Goal: Navigation & Orientation: Find specific page/section

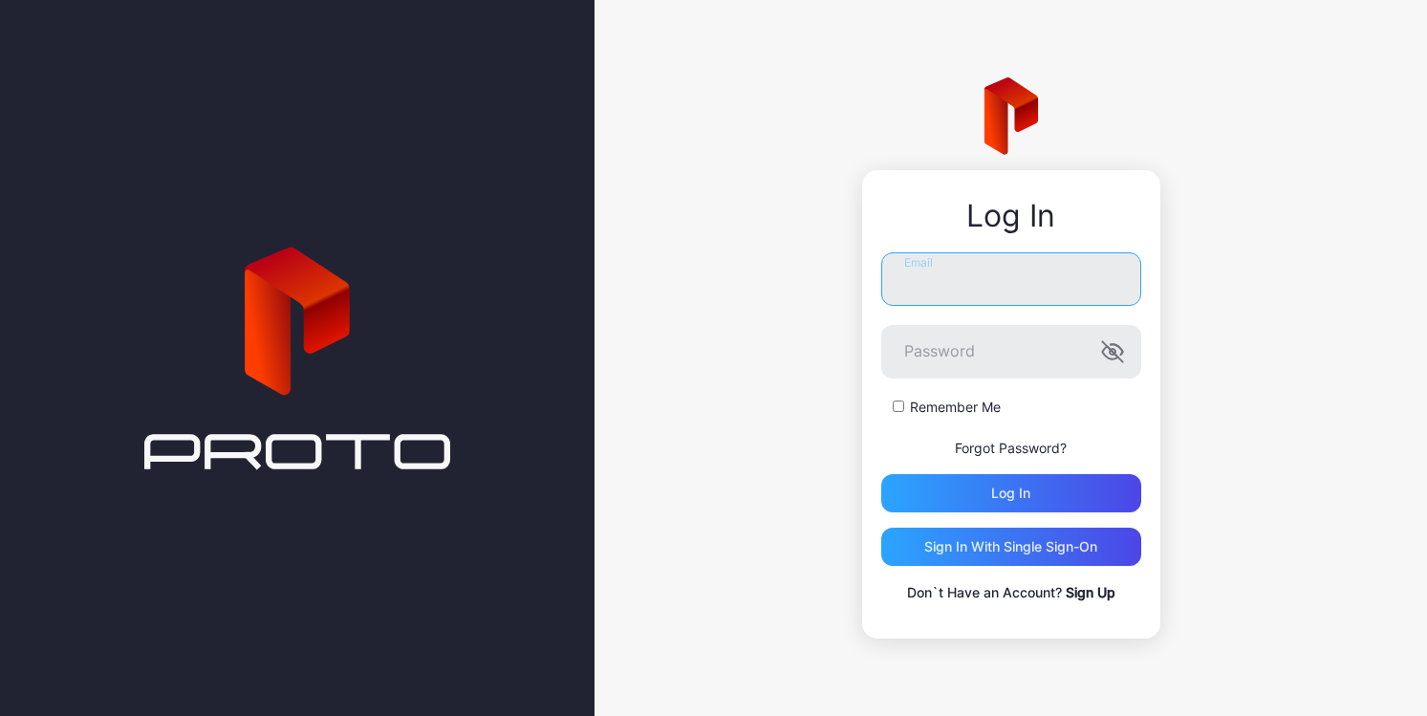
type input "**********"
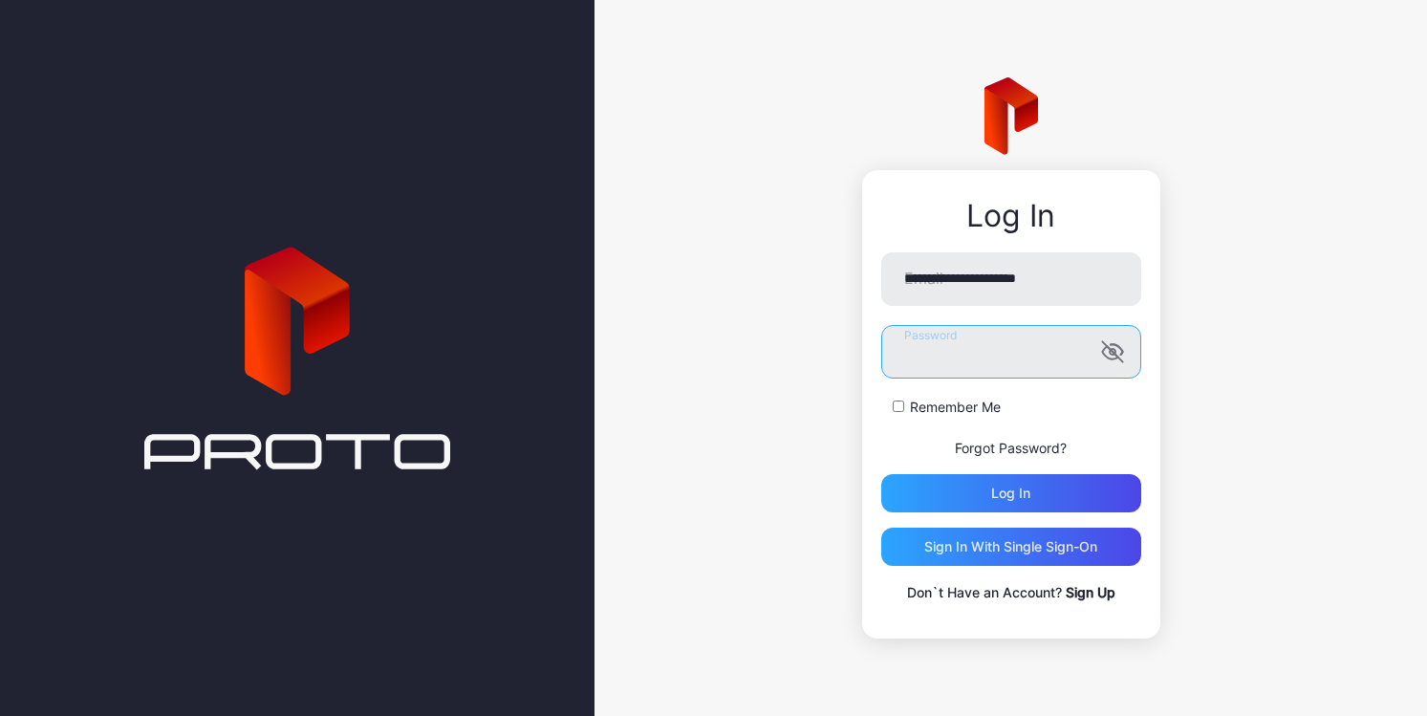
click at [1010, 492] on button "Log in" at bounding box center [1011, 493] width 260 height 38
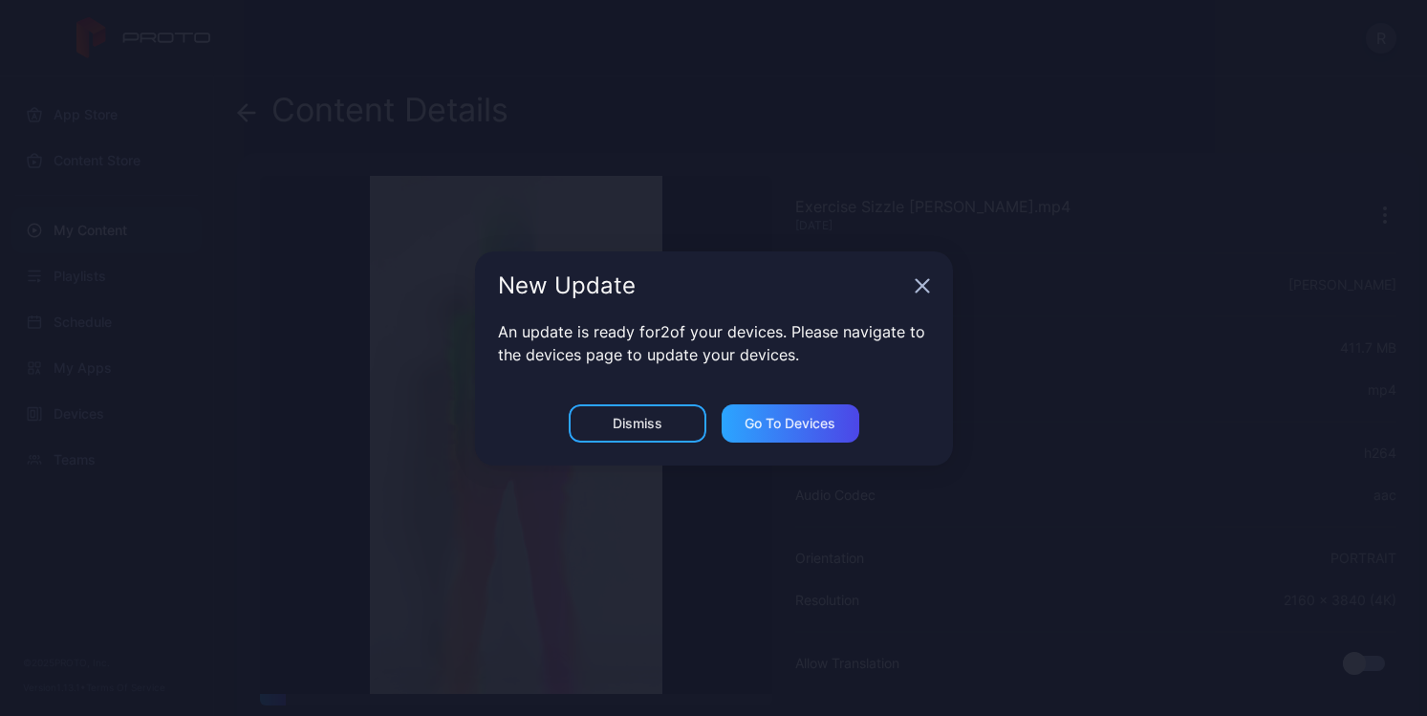
click at [656, 424] on div "Dismiss" at bounding box center [638, 423] width 50 height 15
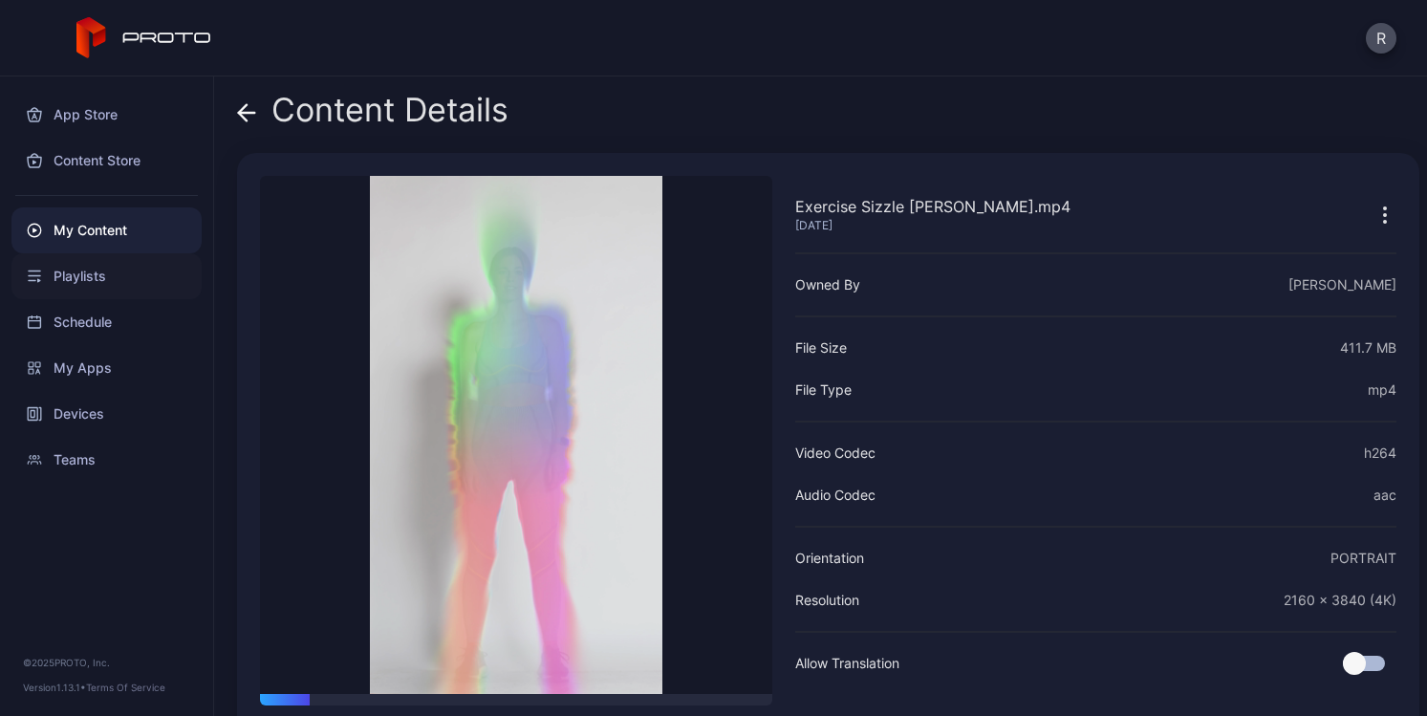
click at [68, 272] on div "Playlists" at bounding box center [106, 276] width 190 height 46
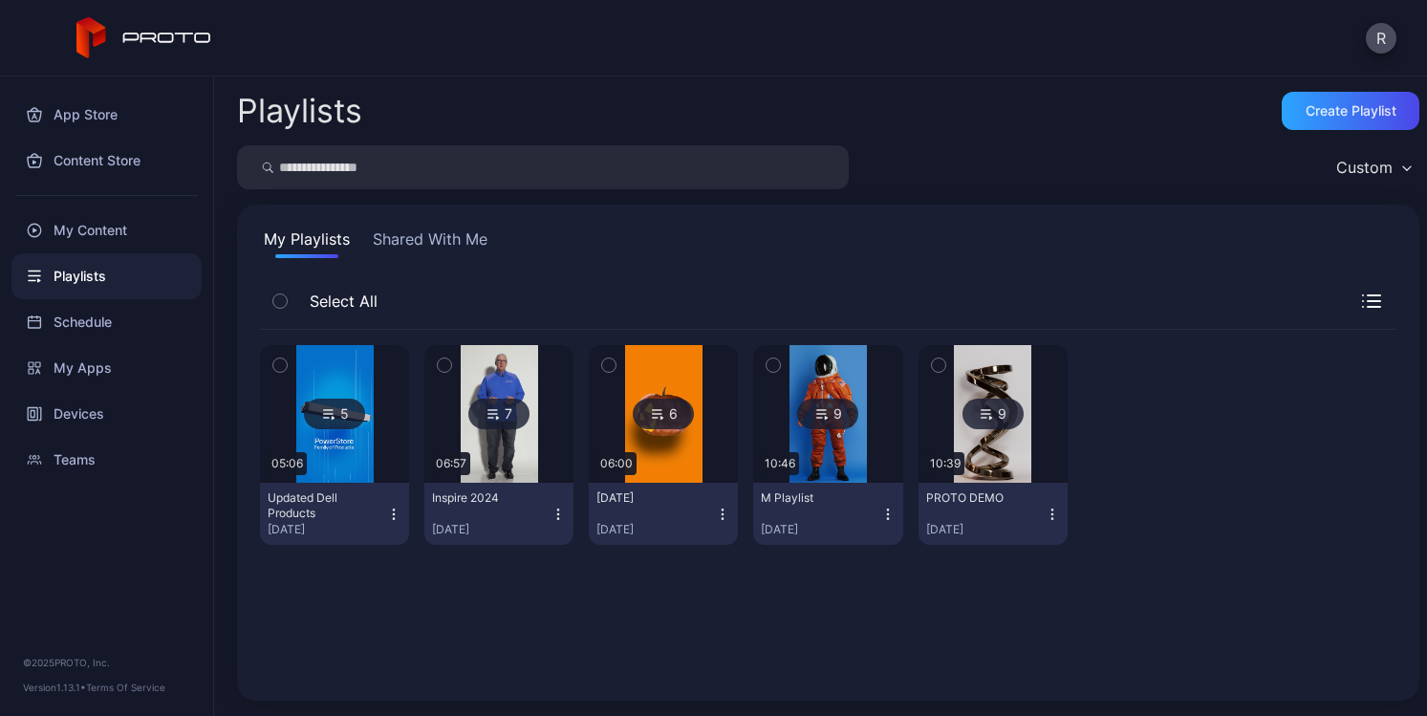
click at [488, 450] on img at bounding box center [499, 414] width 77 height 138
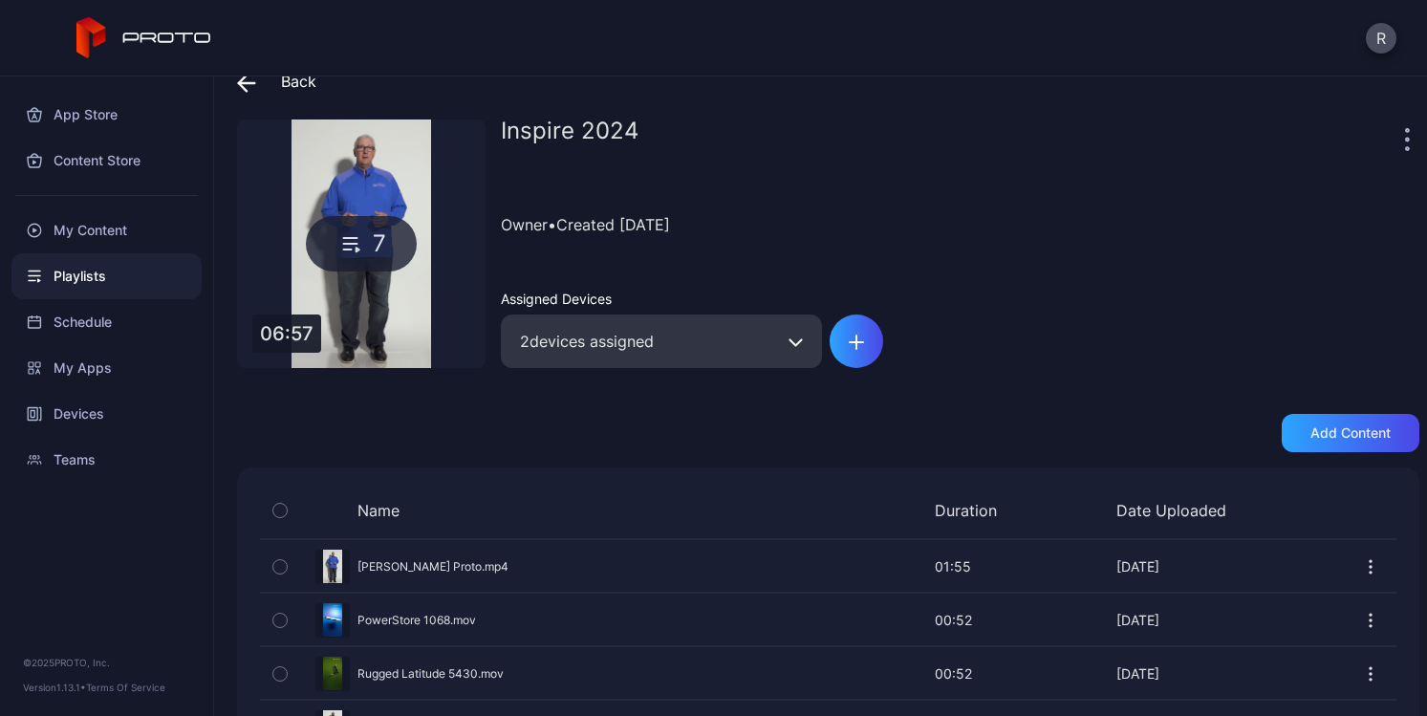
scroll to position [271, 0]
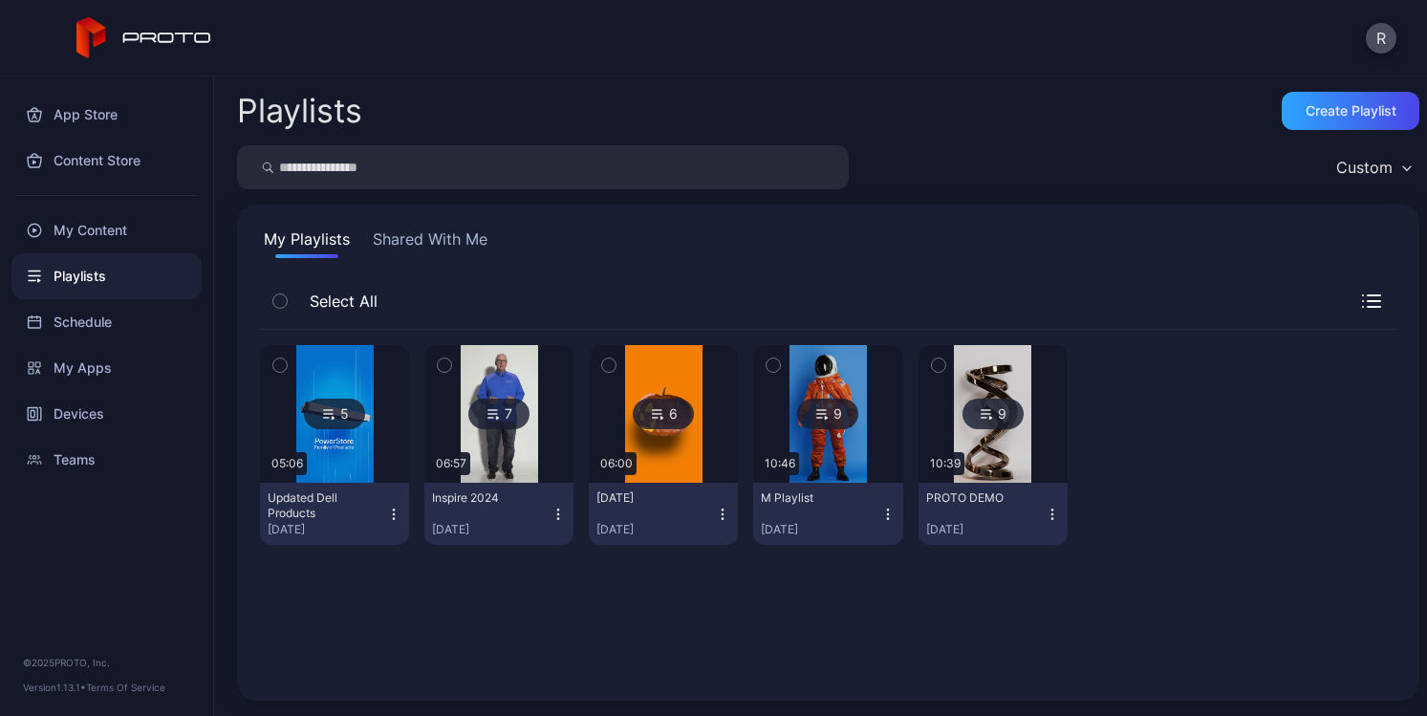
click at [371, 458] on img at bounding box center [334, 414] width 77 height 138
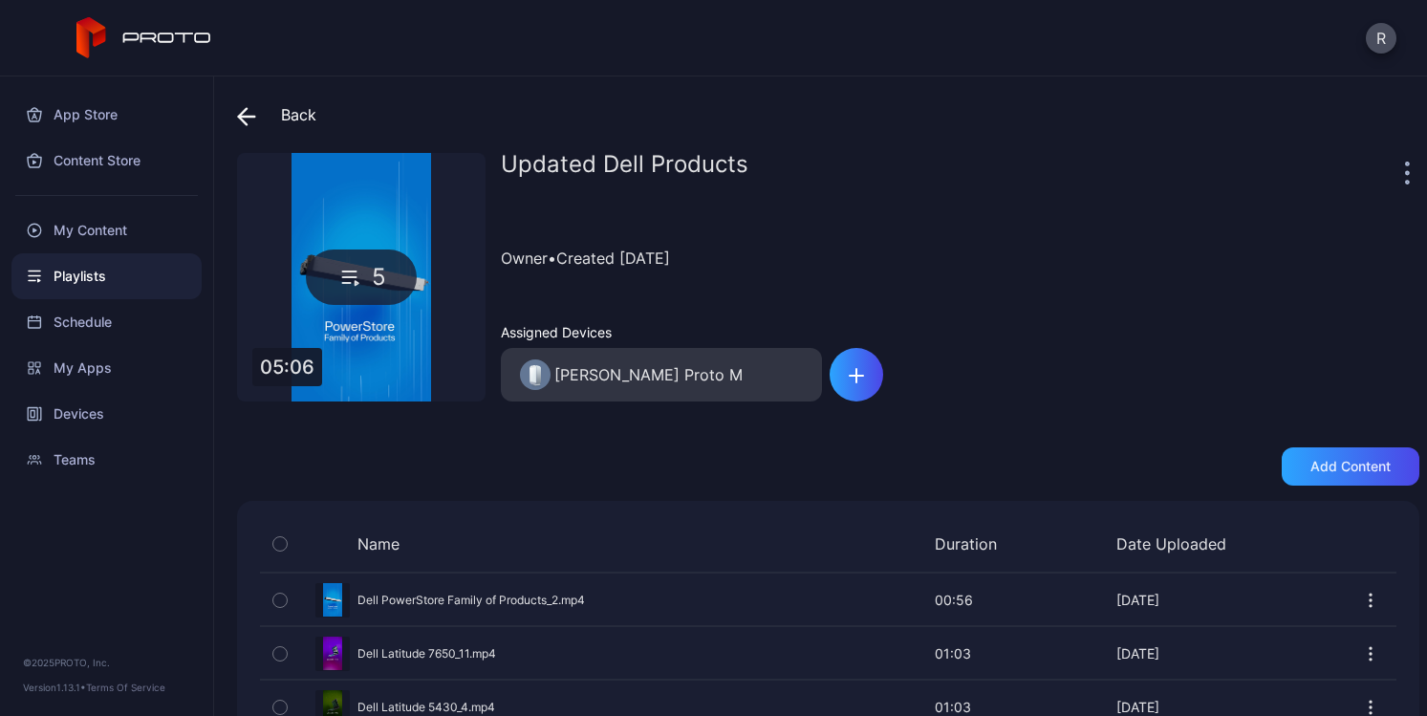
scroll to position [163, 0]
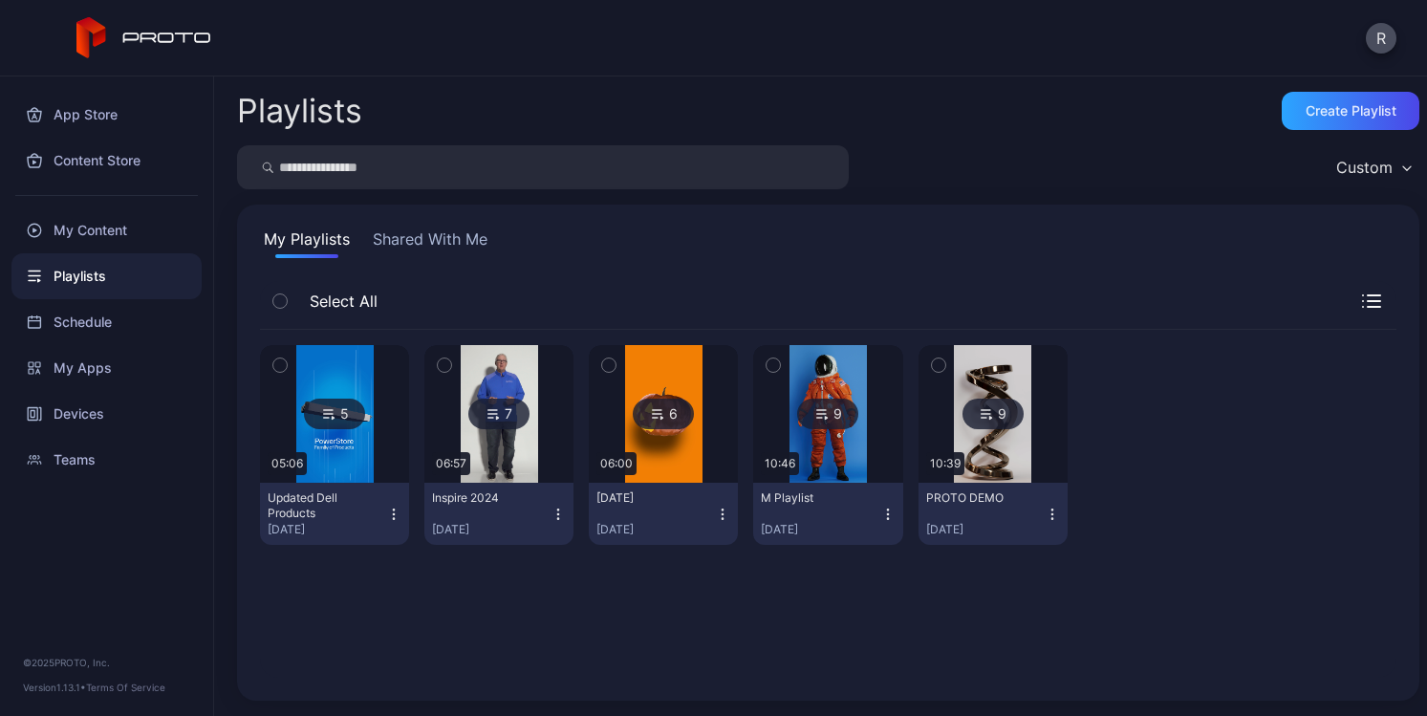
click at [422, 238] on button "Shared With Me" at bounding box center [430, 242] width 122 height 31
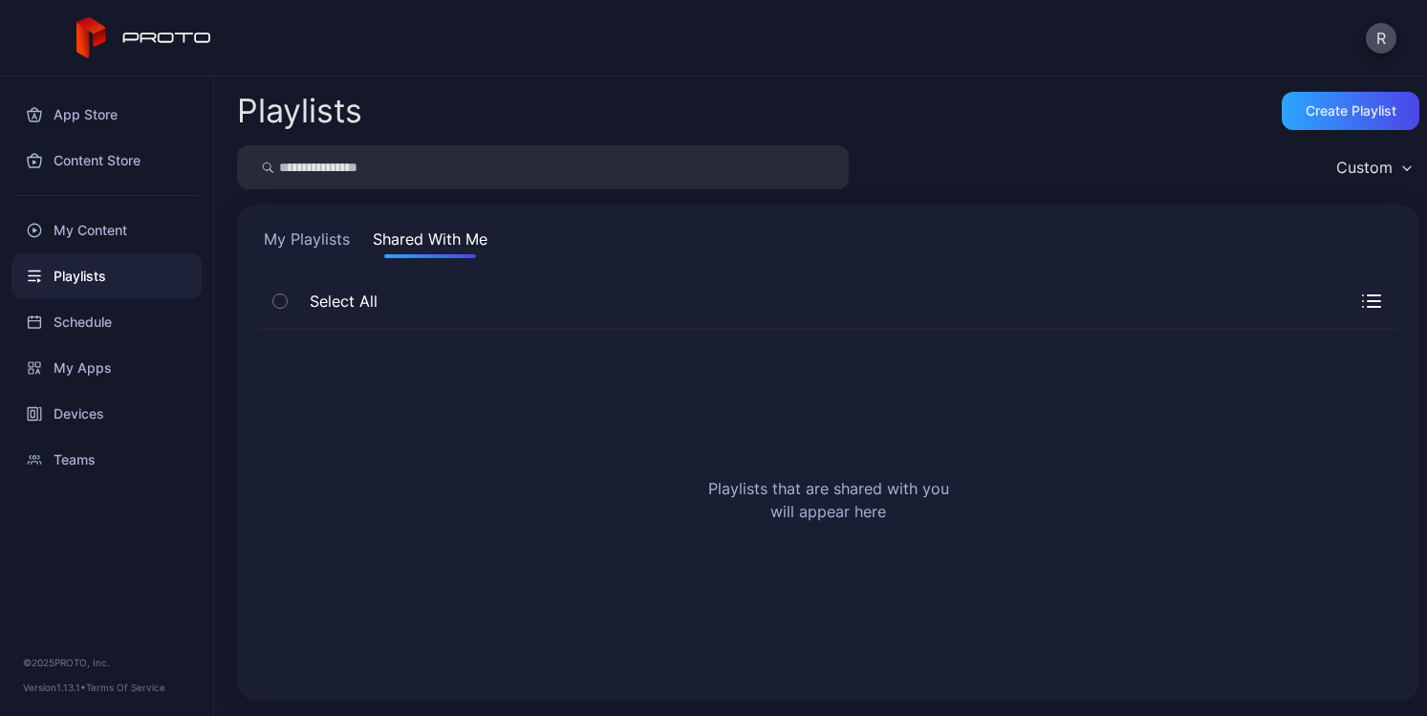
click at [295, 248] on button "My Playlists" at bounding box center [307, 242] width 94 height 31
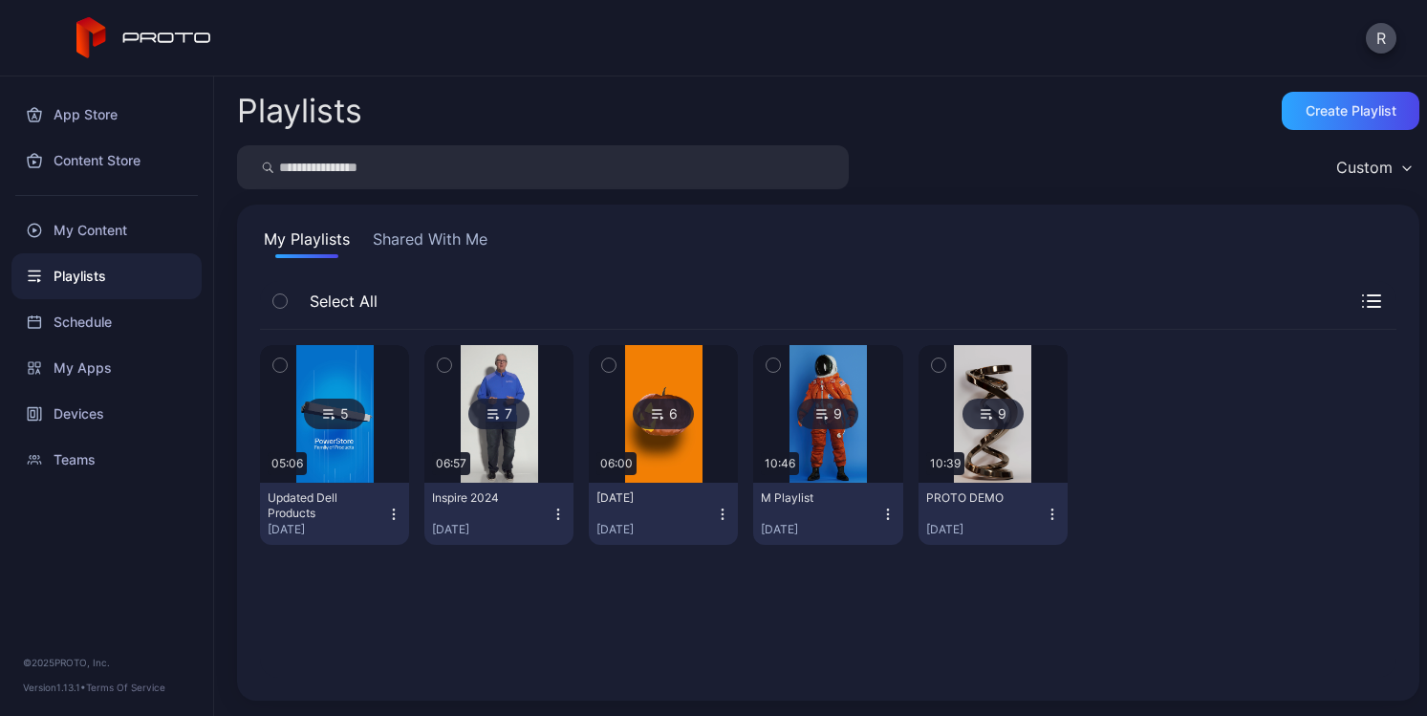
click at [281, 301] on icon "button" at bounding box center [279, 301] width 5 height 3
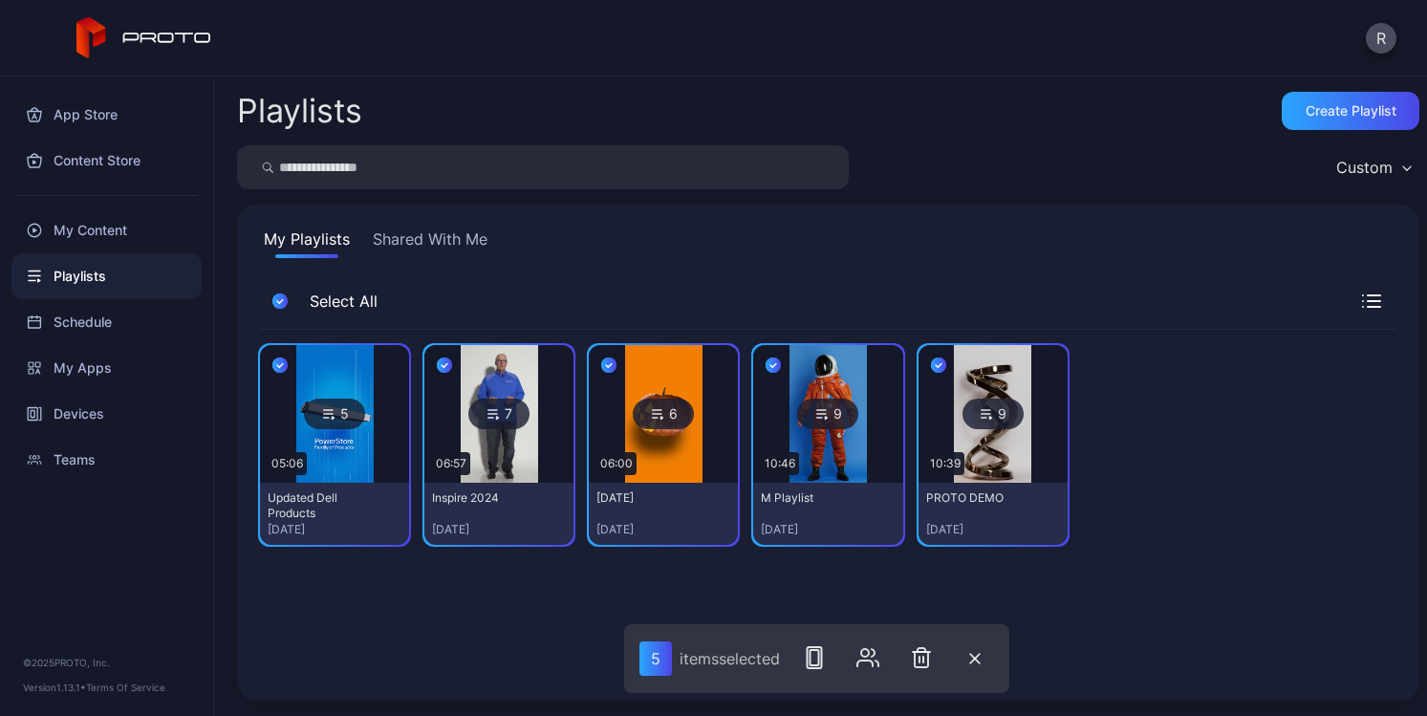
click at [281, 301] on icon "button" at bounding box center [280, 302] width 6 height 4
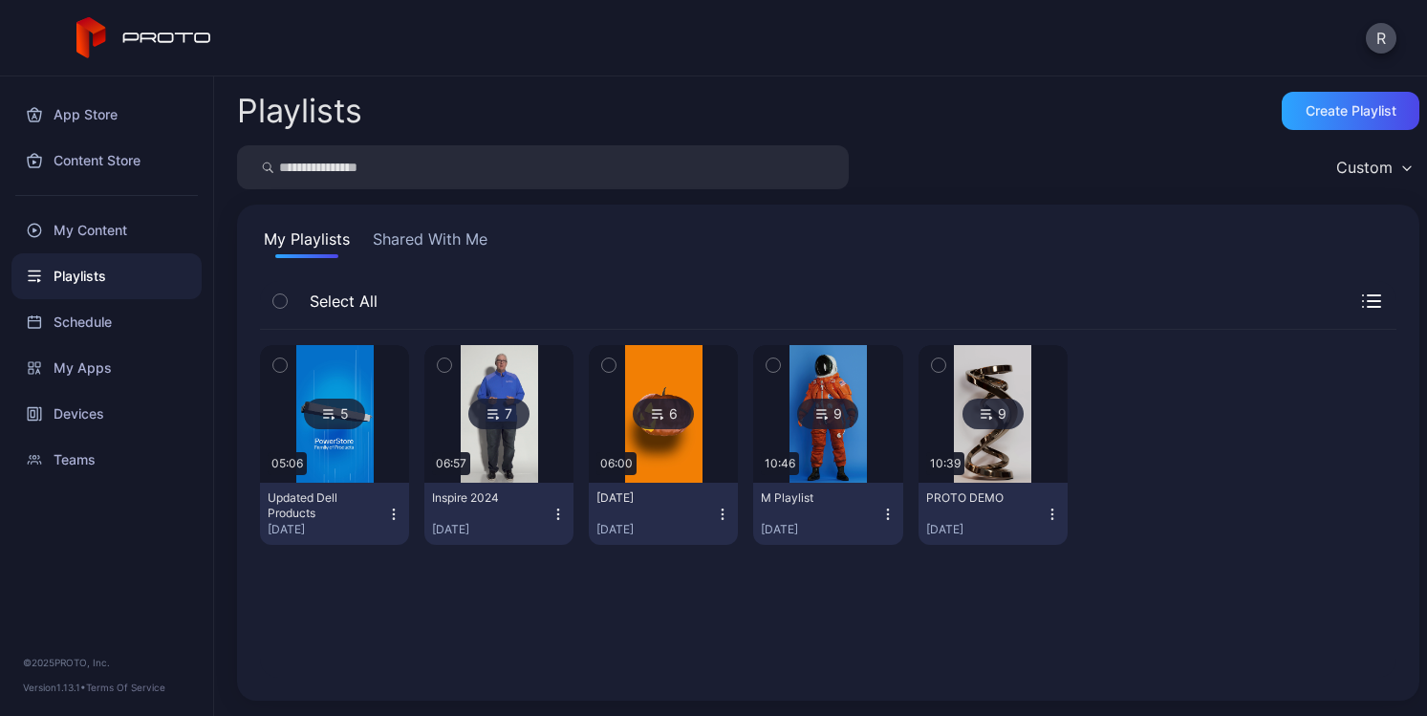
click at [1007, 444] on img at bounding box center [992, 414] width 77 height 138
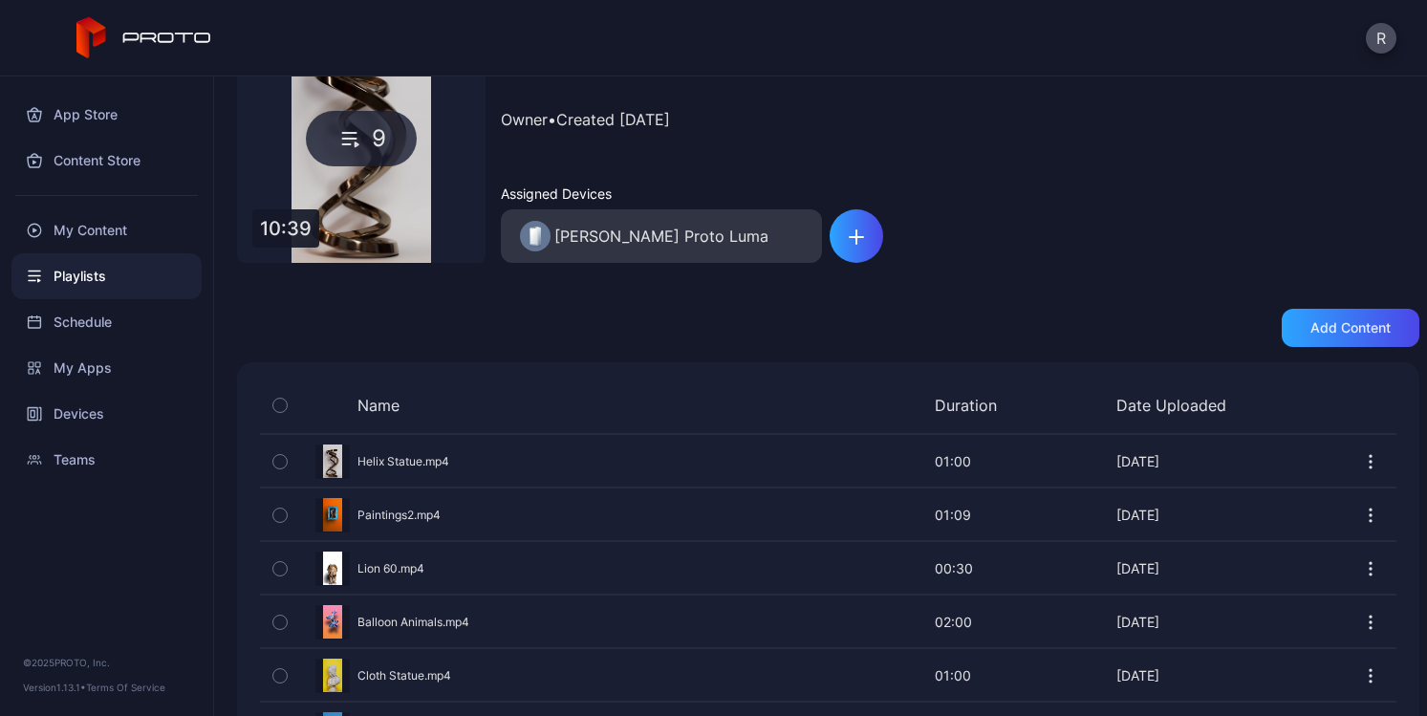
scroll to position [378, 0]
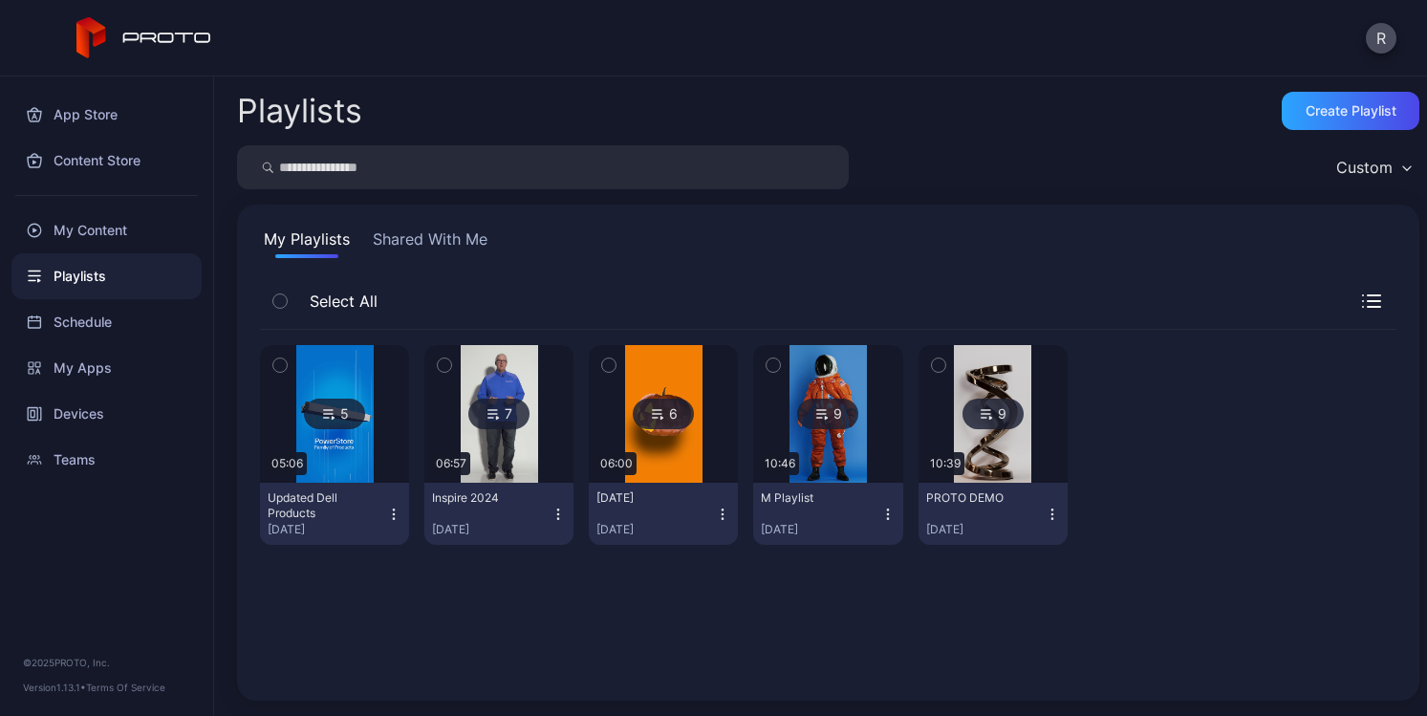
click at [524, 467] on img at bounding box center [499, 414] width 77 height 138
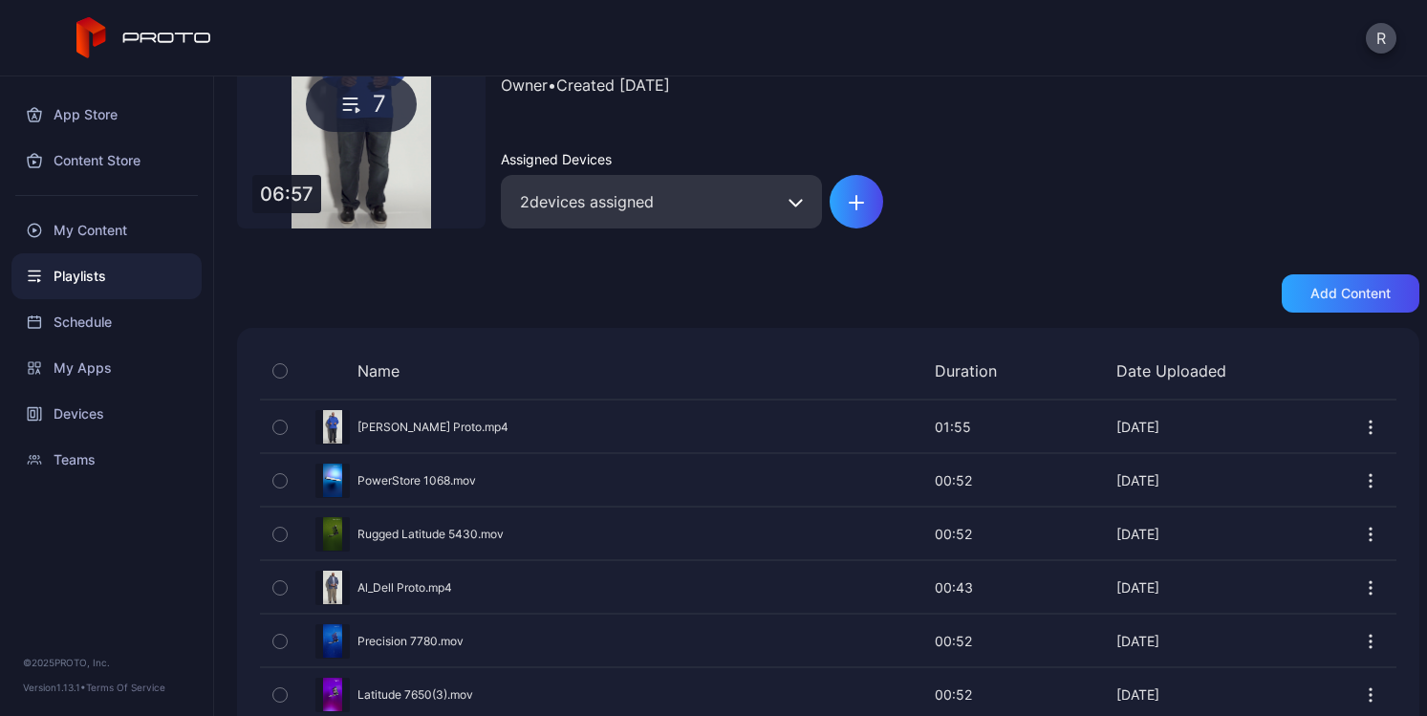
scroll to position [271, 0]
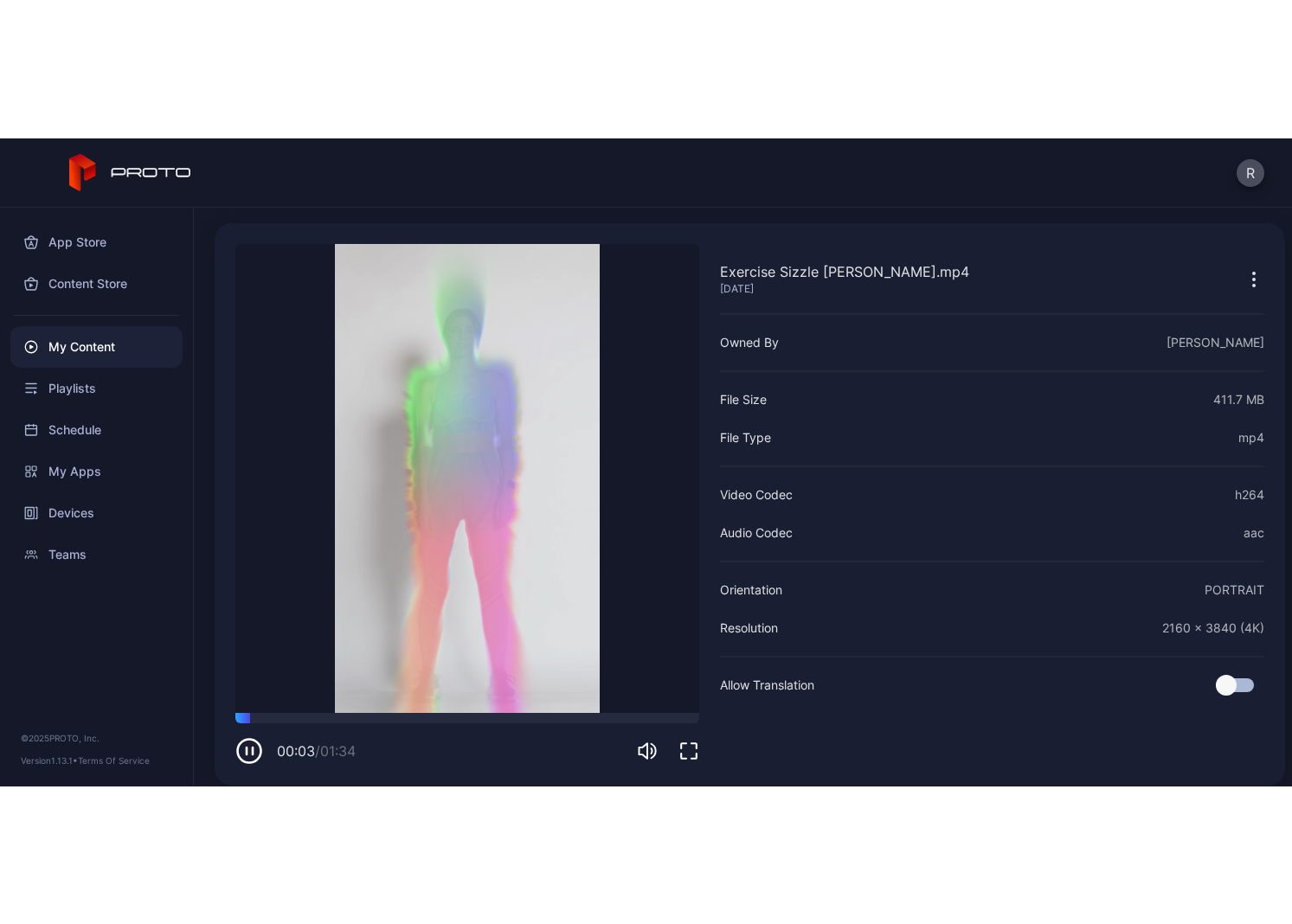
scroll to position [67, 0]
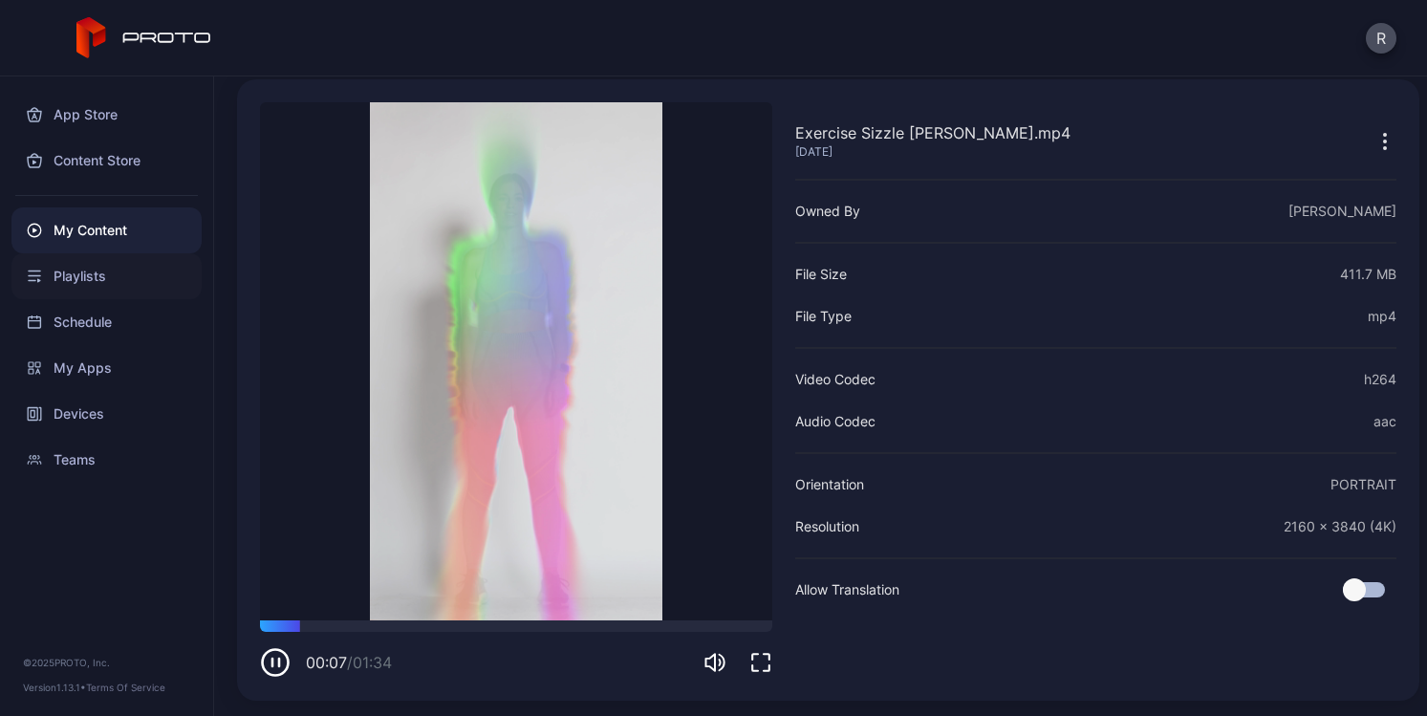
click at [80, 278] on div "Playlists" at bounding box center [106, 276] width 190 height 46
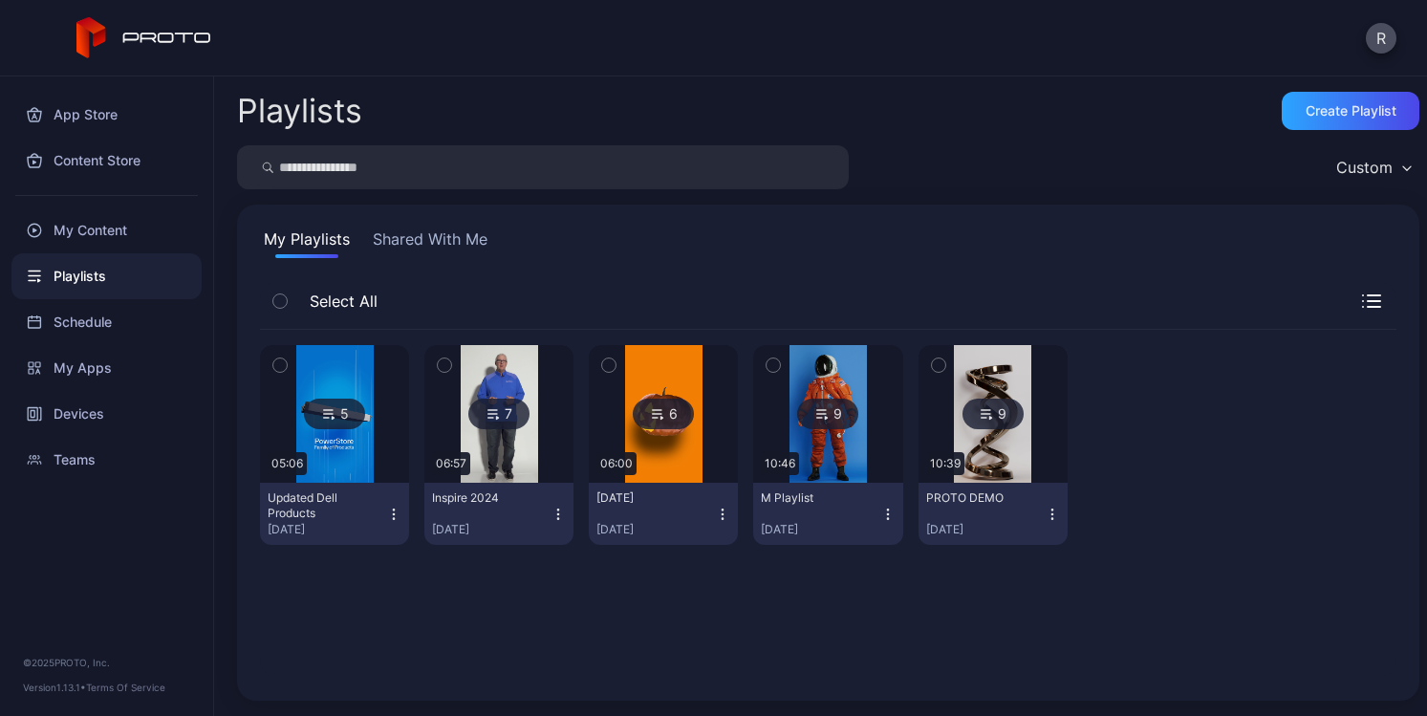
click at [504, 661] on div "5 05:06 Updated Dell Products [DATE] 7 06:57 Inspire [DATE], 2024 6 06:00 [DATE…" at bounding box center [828, 504] width 1136 height 348
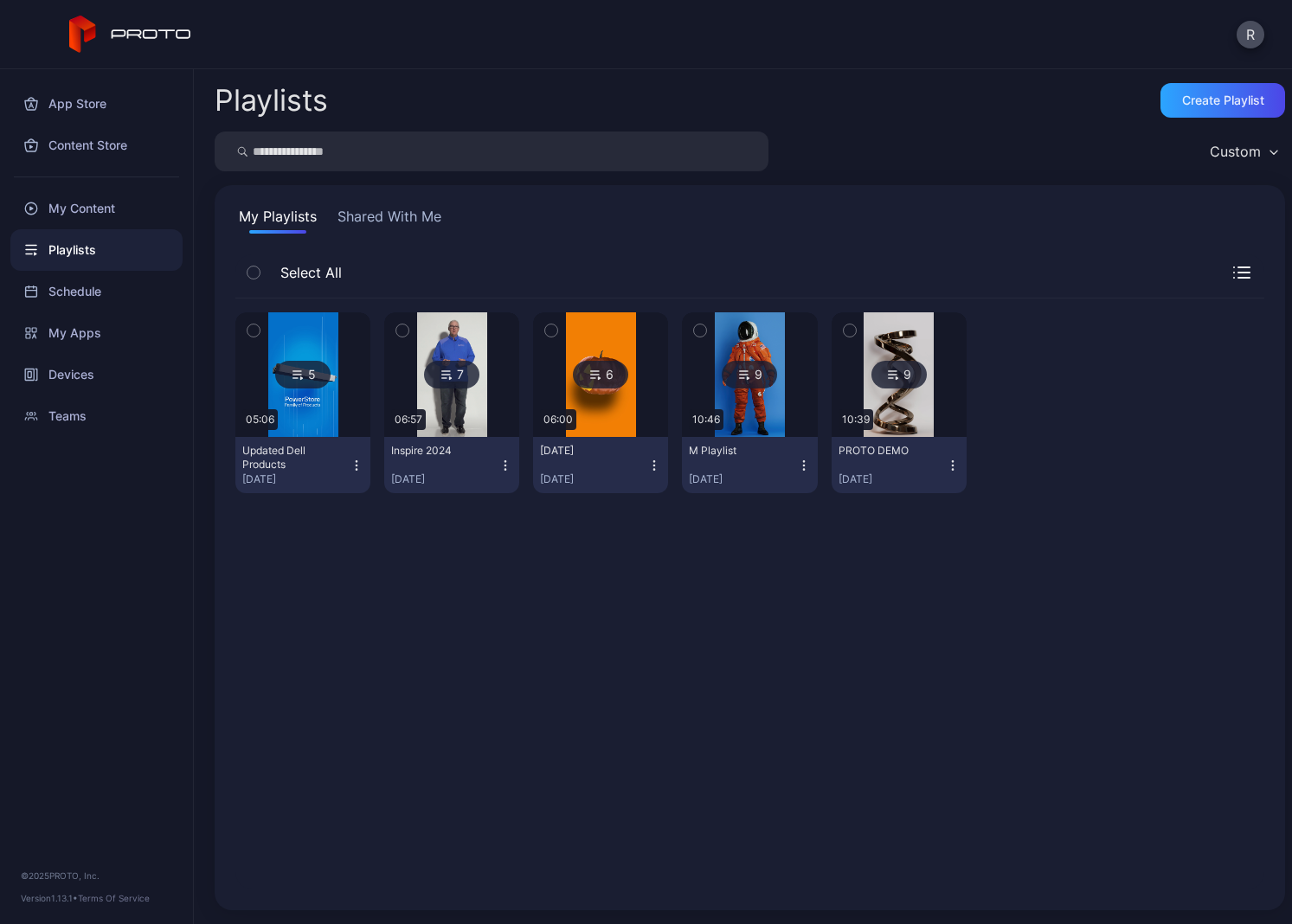
click at [158, 30] on icon at bounding box center [151, 33] width 81 height 10
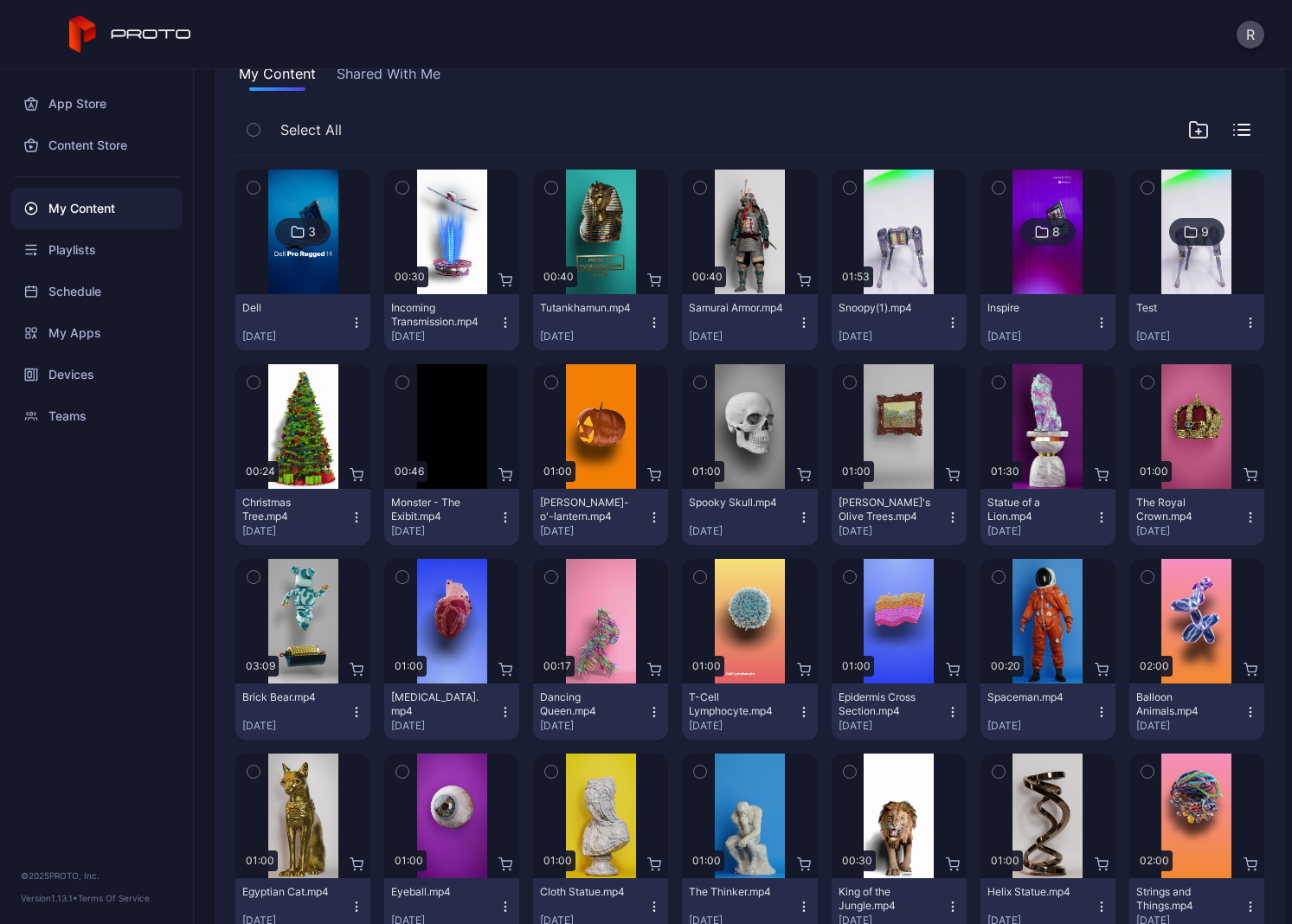
scroll to position [256, 0]
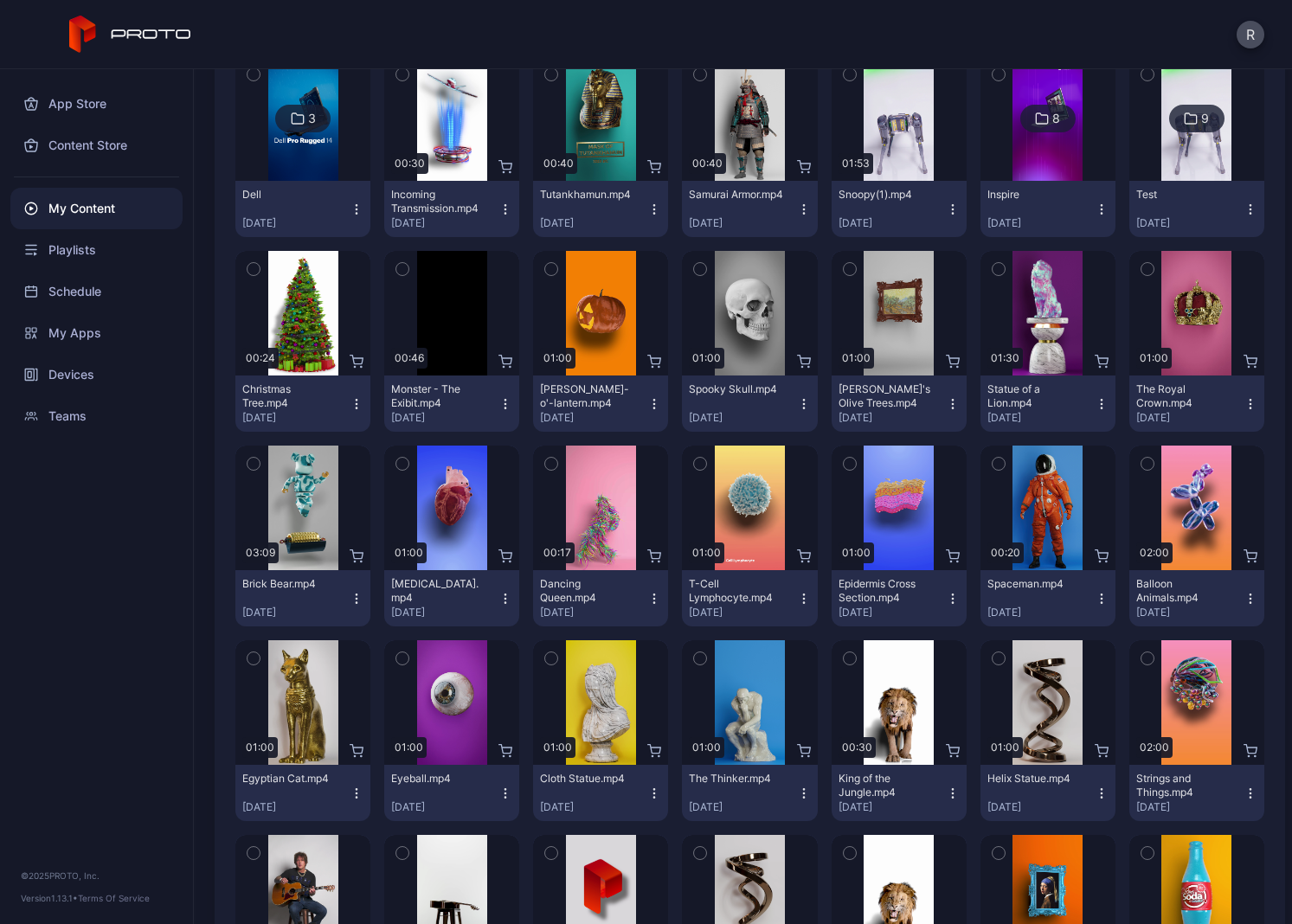
click at [324, 199] on div "Dell" at bounding box center [290, 194] width 95 height 14
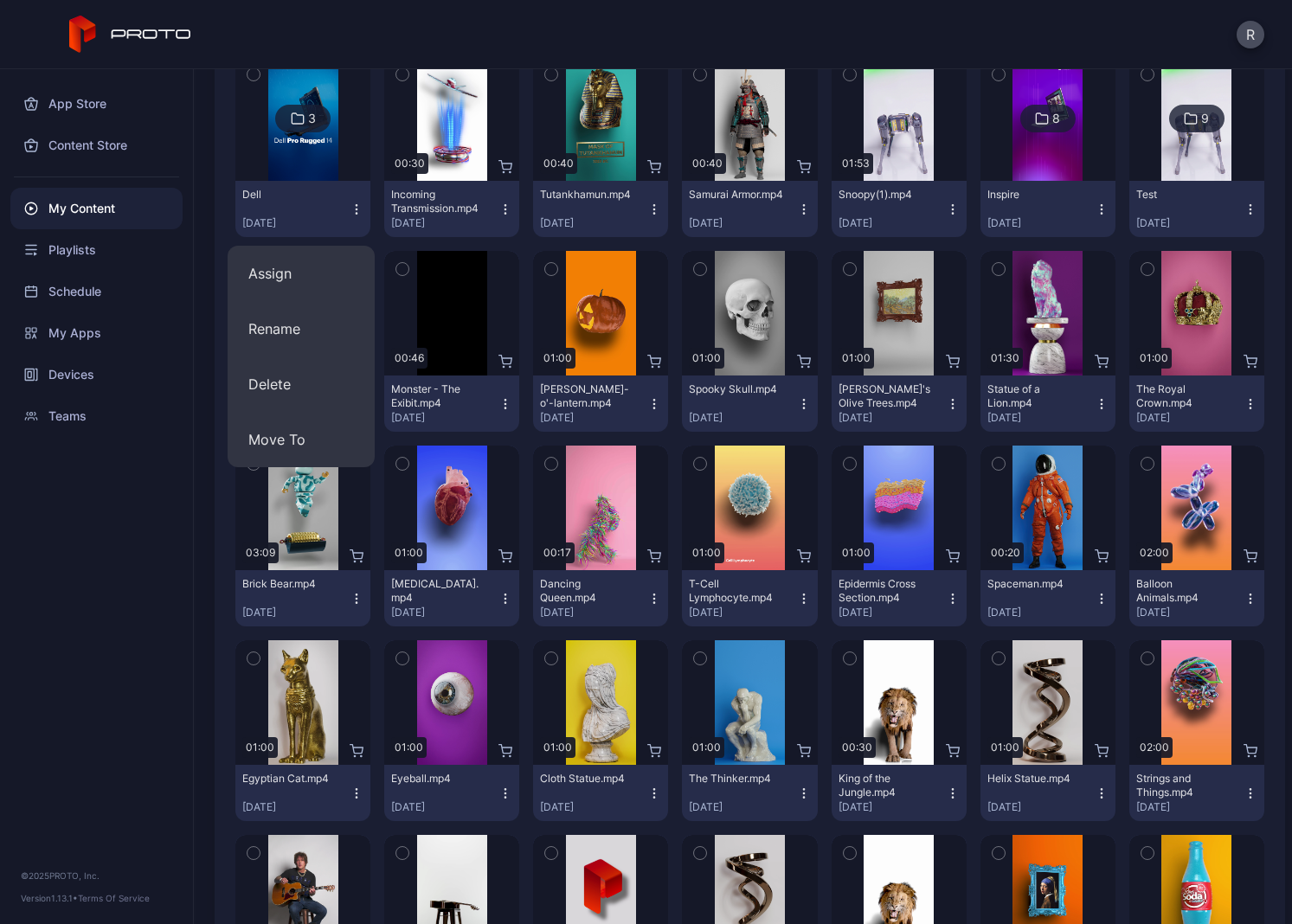
click at [337, 124] on div at bounding box center [303, 119] width 125 height 125
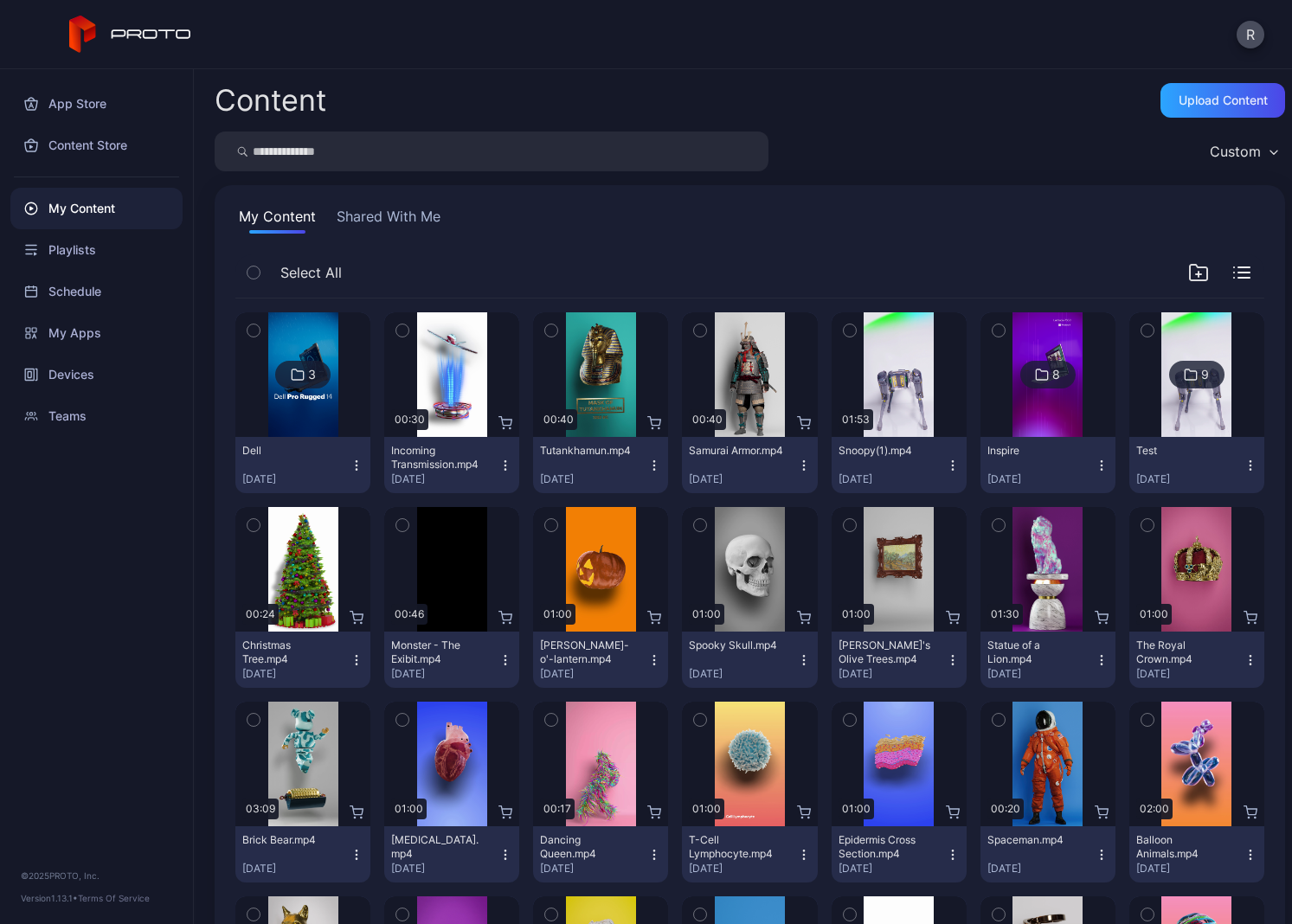
scroll to position [256, 0]
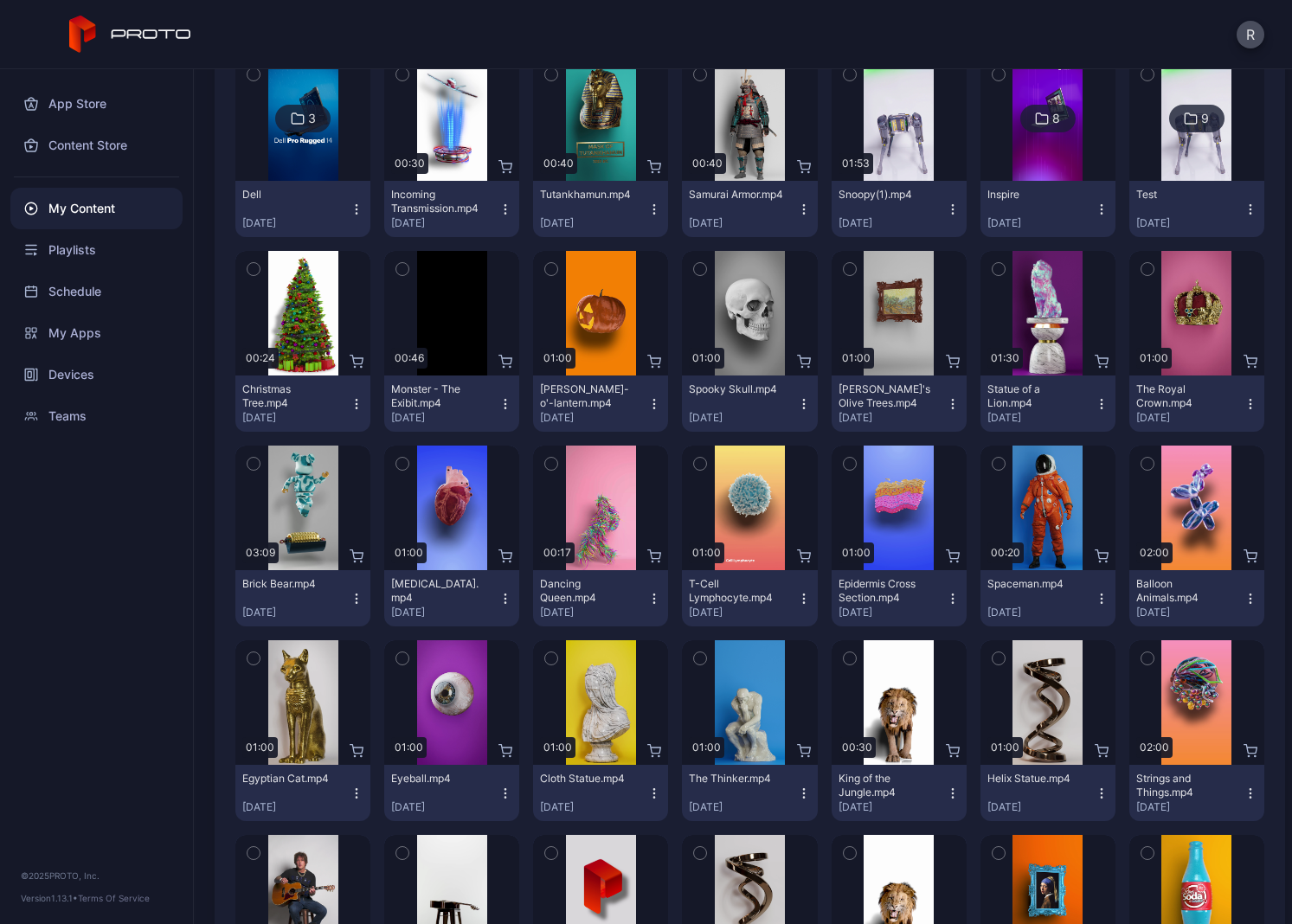
click at [1223, 154] on div at bounding box center [1197, 119] width 125 height 125
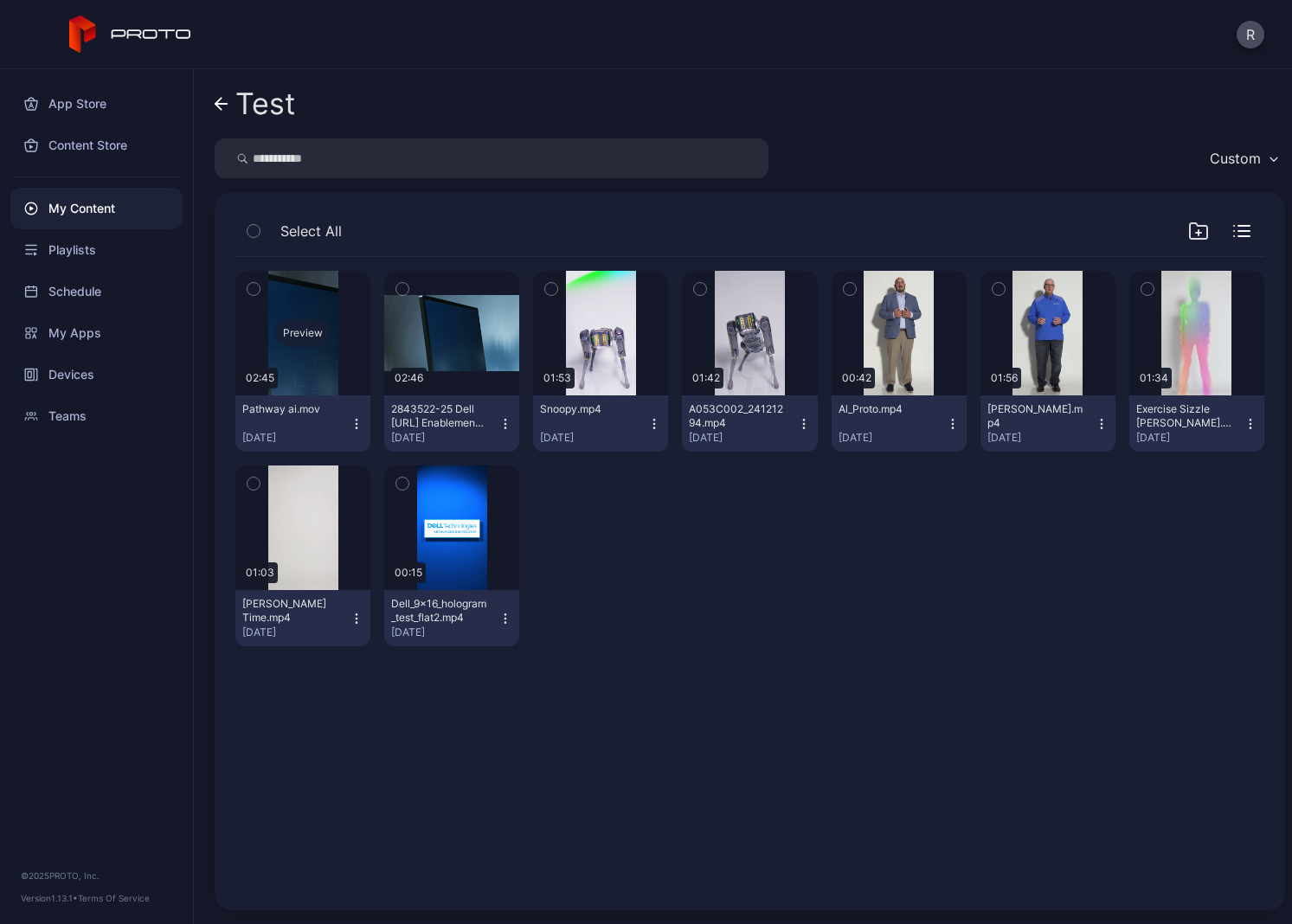
click at [354, 349] on div "Preview" at bounding box center [302, 333] width 135 height 125
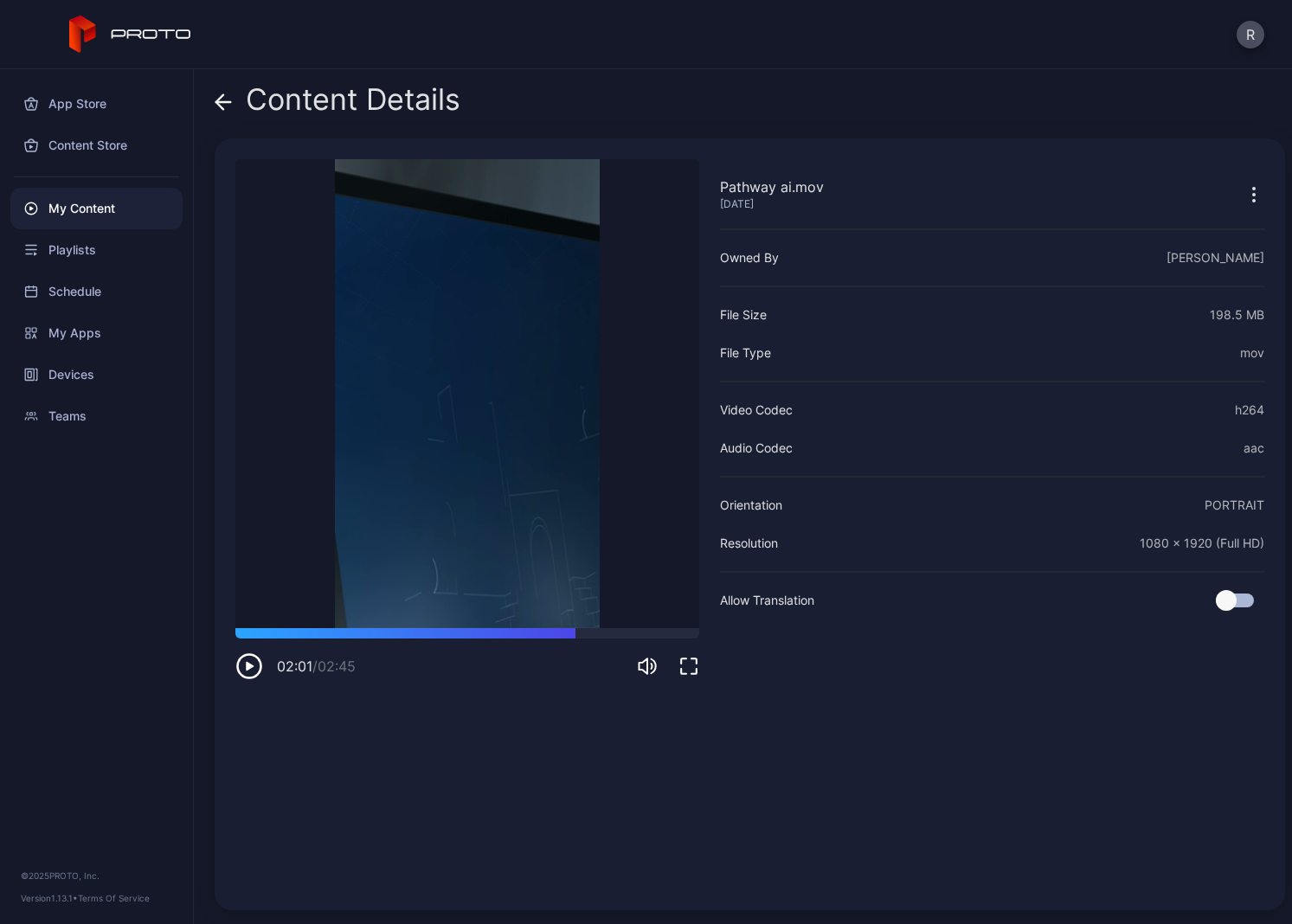
drag, startPoint x: 295, startPoint y: 633, endPoint x: 596, endPoint y: 641, distance: 301.1
click at [596, 641] on div "02:01 / 02:45" at bounding box center [467, 653] width 464 height 52
click at [246, 647] on icon "button" at bounding box center [246, 666] width 0 height 7
